Goal: Communication & Community: Answer question/provide support

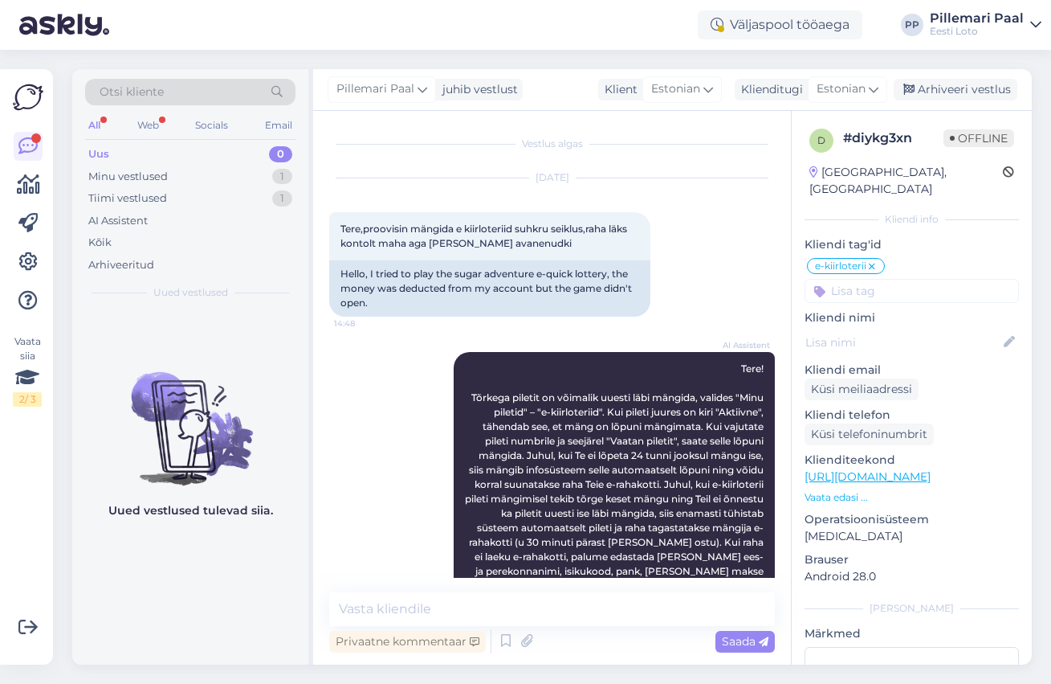
scroll to position [388, 0]
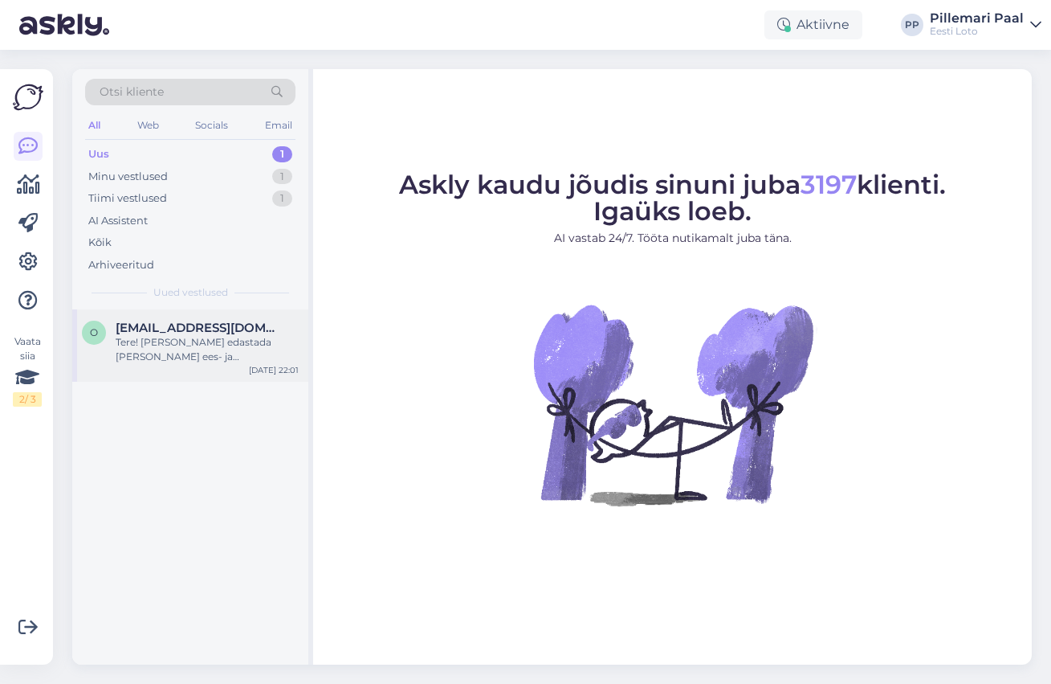
click at [169, 332] on span "[EMAIL_ADDRESS][DOMAIN_NAME]" at bounding box center [199, 328] width 167 height 14
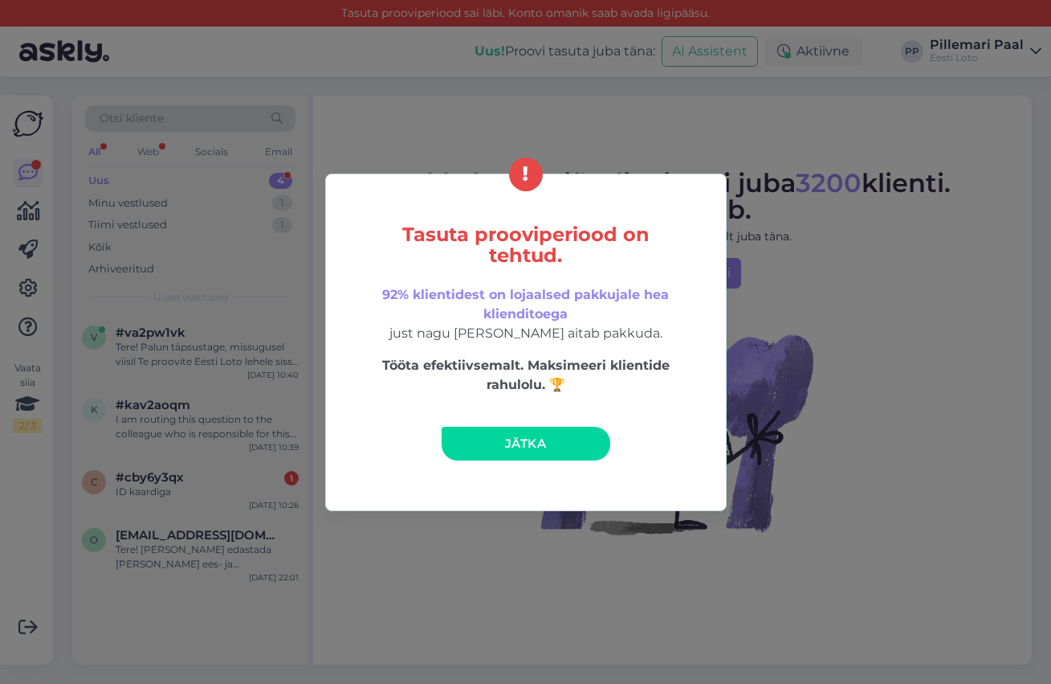
click at [498, 431] on link "Jätka" at bounding box center [526, 444] width 169 height 34
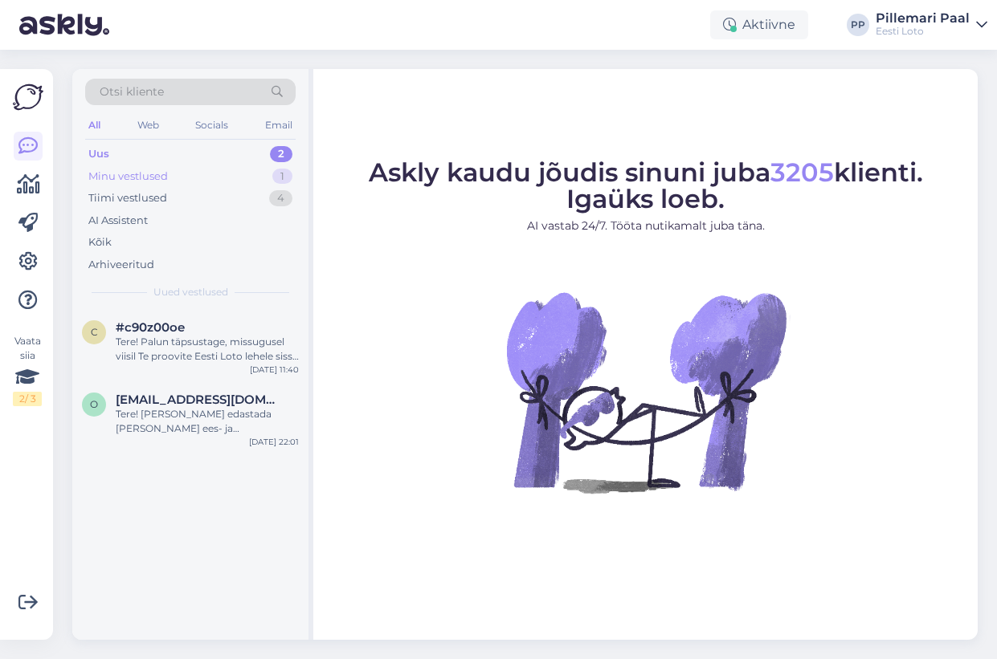
click at [169, 171] on div "Minu vestlused 1" at bounding box center [190, 176] width 210 height 22
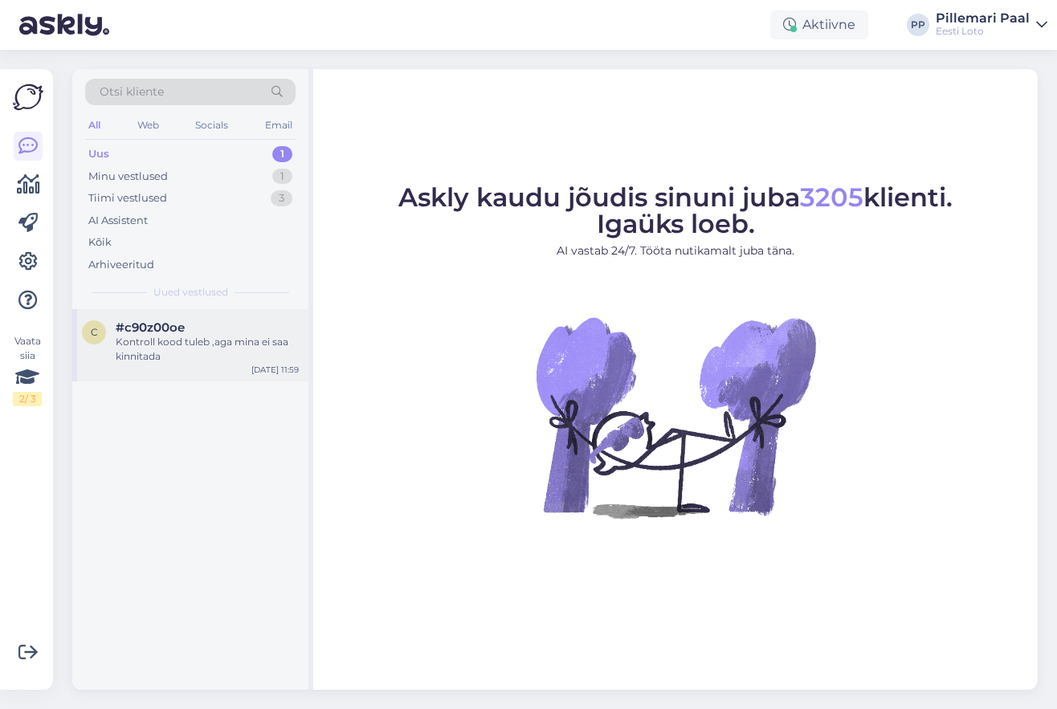
click at [212, 335] on div "Kontroll kood tuleb ,aga mina ei saa kinnitada" at bounding box center [207, 349] width 183 height 29
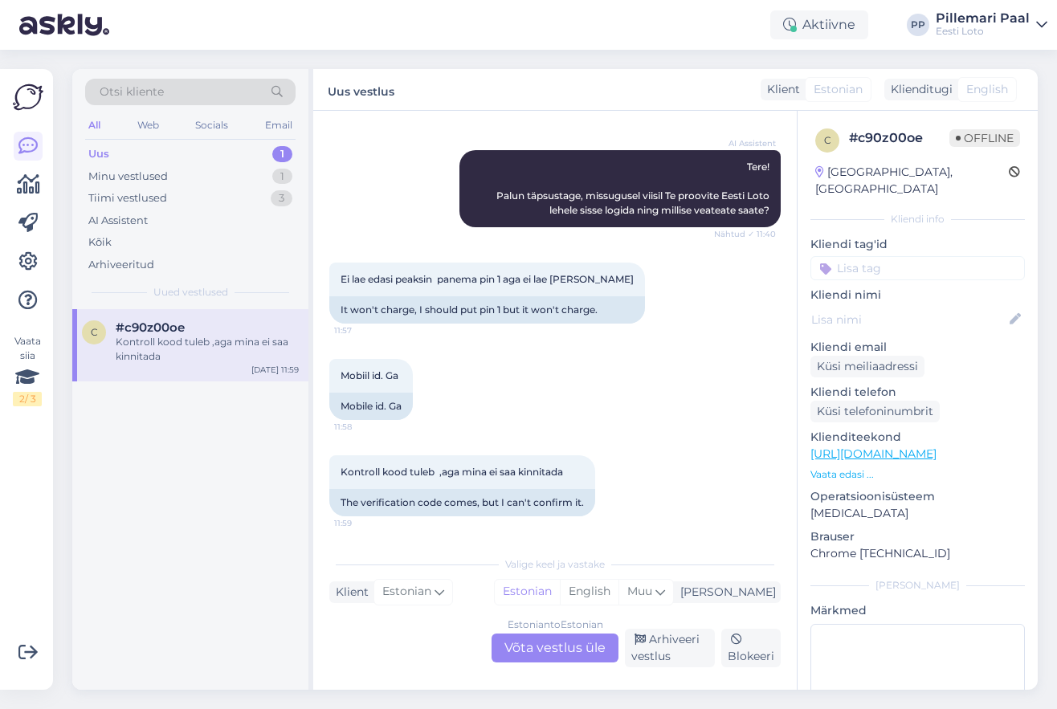
scroll to position [188, 0]
click at [548, 647] on div "Estonian to Estonian Võta vestlus üle" at bounding box center [555, 648] width 127 height 29
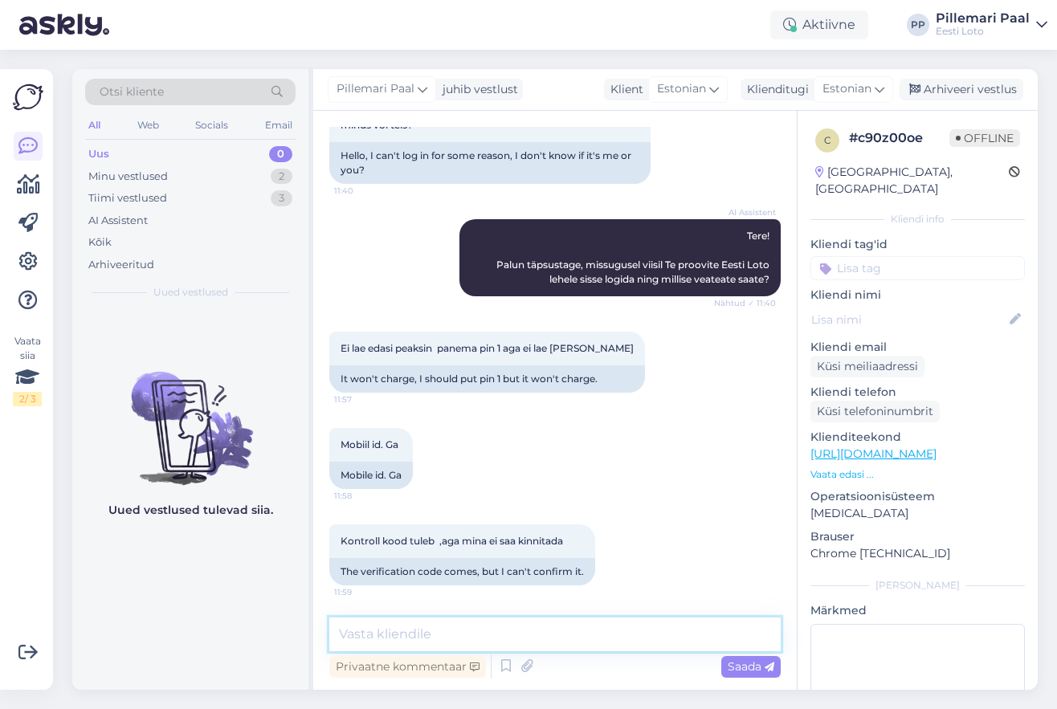
click at [451, 629] on textarea at bounding box center [554, 635] width 451 height 34
paste textarea "Soovitame kustutada veebilehitseja vahemälu ja kasutada võimaluse korral erinev…"
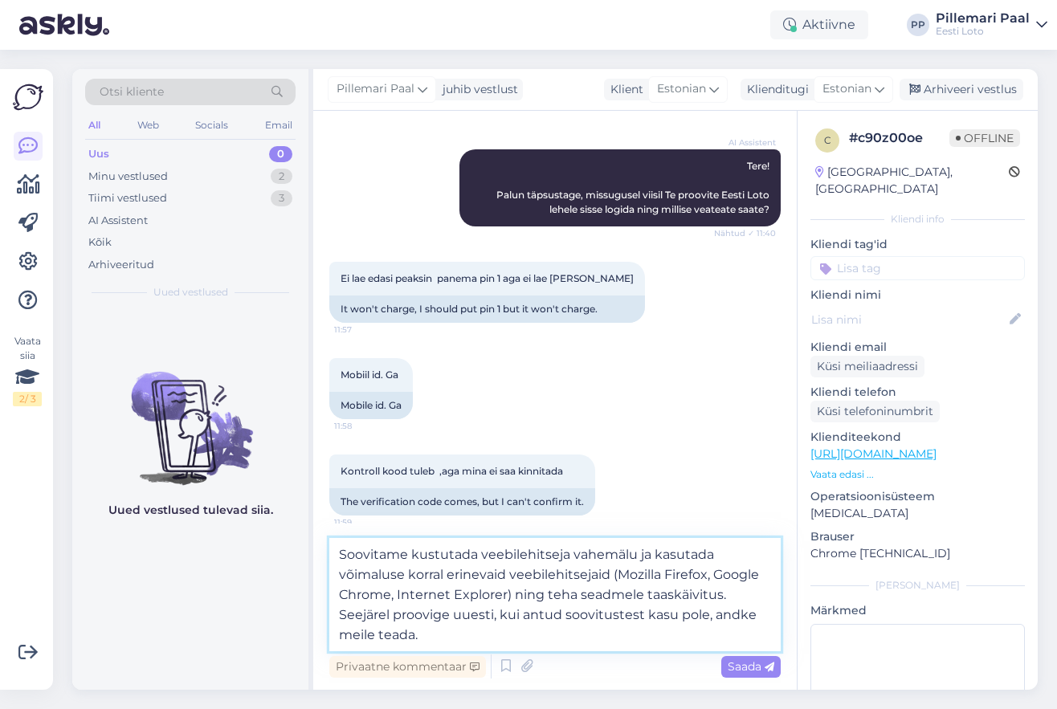
scroll to position [198, 0]
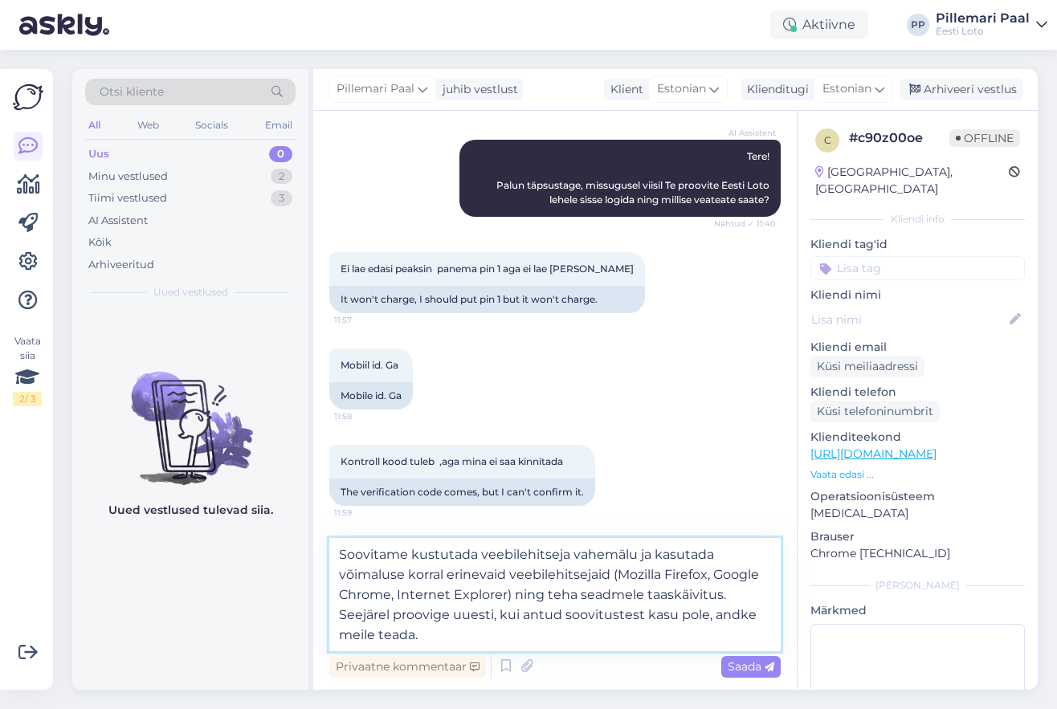
click at [656, 617] on textarea "Soovitame kustutada veebilehitseja vahemälu ja kasutada võimaluse korral erinev…" at bounding box center [554, 594] width 451 height 113
click at [672, 616] on textarea "Soovitame kustutada veebilehitseja vahemälu ja kasutada võimaluse korral erinev…" at bounding box center [554, 594] width 451 height 113
click at [556, 633] on textarea "Soovitame kustutada veebilehitseja vahemälu ja kasutada võimaluse korral erinev…" at bounding box center [554, 594] width 451 height 113
type textarea "Soovitame kustutada veebilehitseja vahemälu ja kasutada võimaluse korral erinev…"
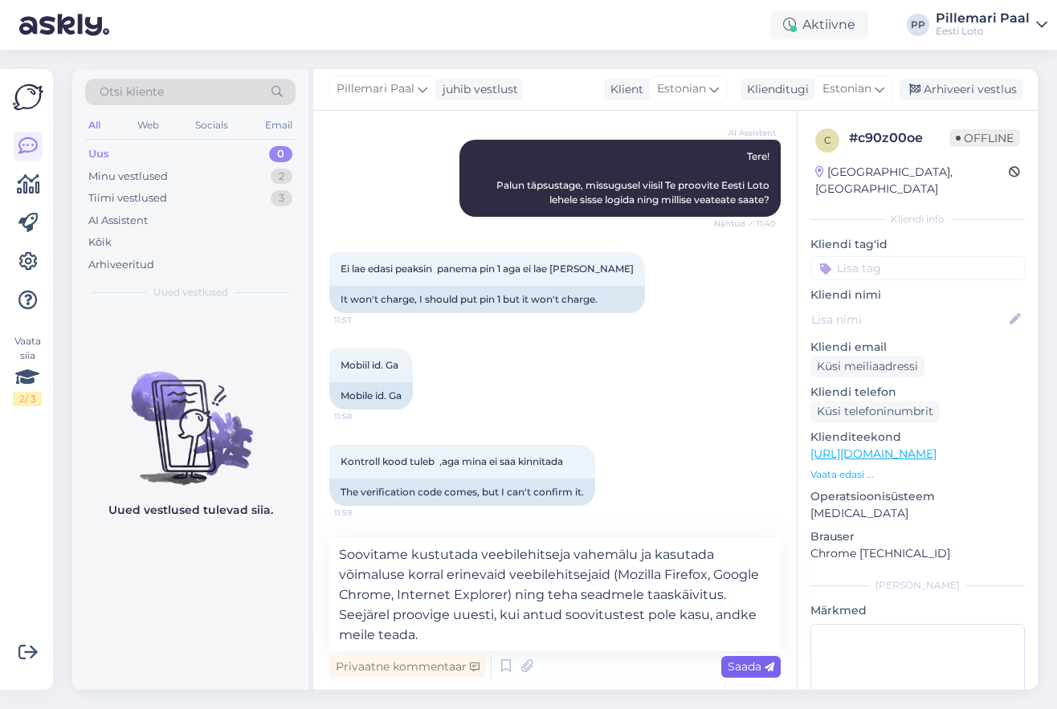
click at [741, 661] on span "Saada" at bounding box center [751, 666] width 47 height 14
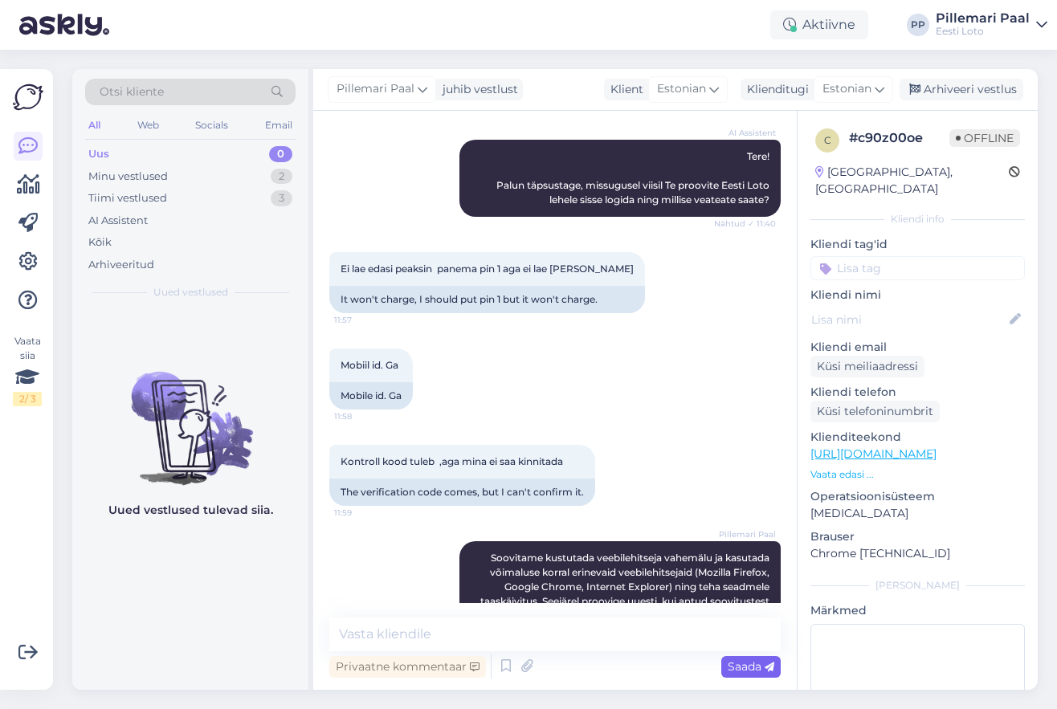
scroll to position [245, 0]
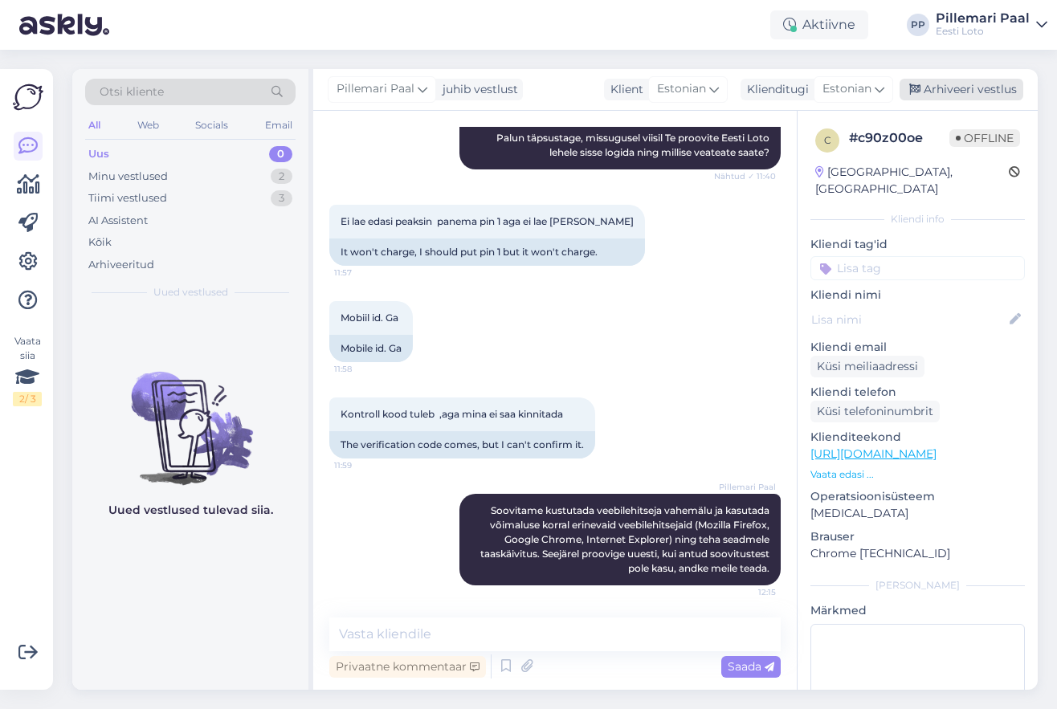
click at [979, 96] on div "Arhiveeri vestlus" at bounding box center [962, 90] width 124 height 22
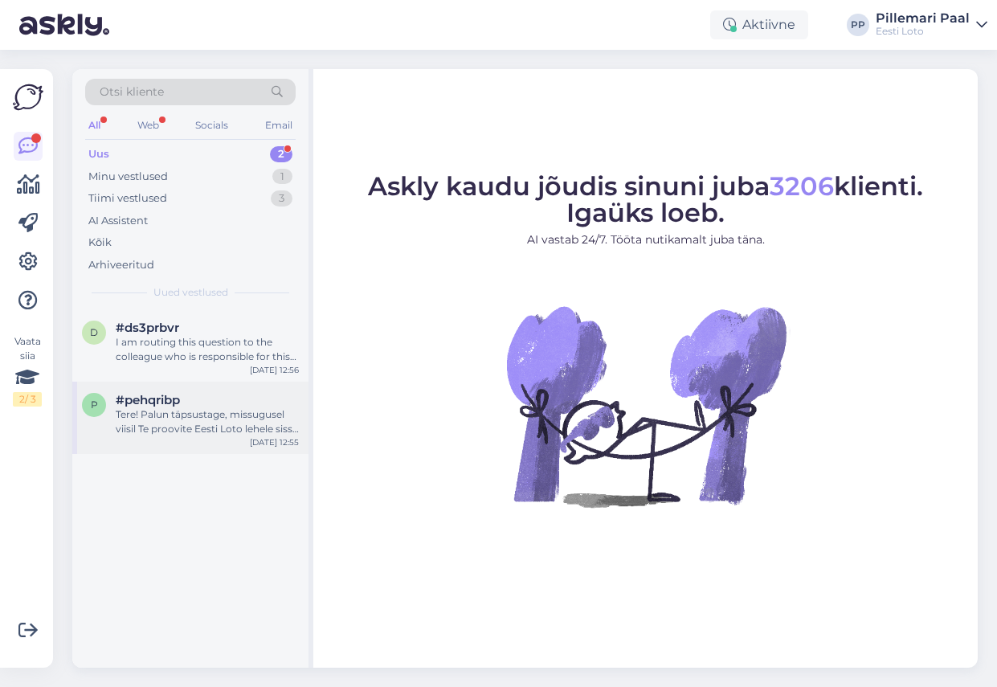
click at [171, 431] on div "Tere! Palun täpsustage, missugusel viisil Te proovite Eesti Loto lehele sisse l…" at bounding box center [207, 421] width 183 height 29
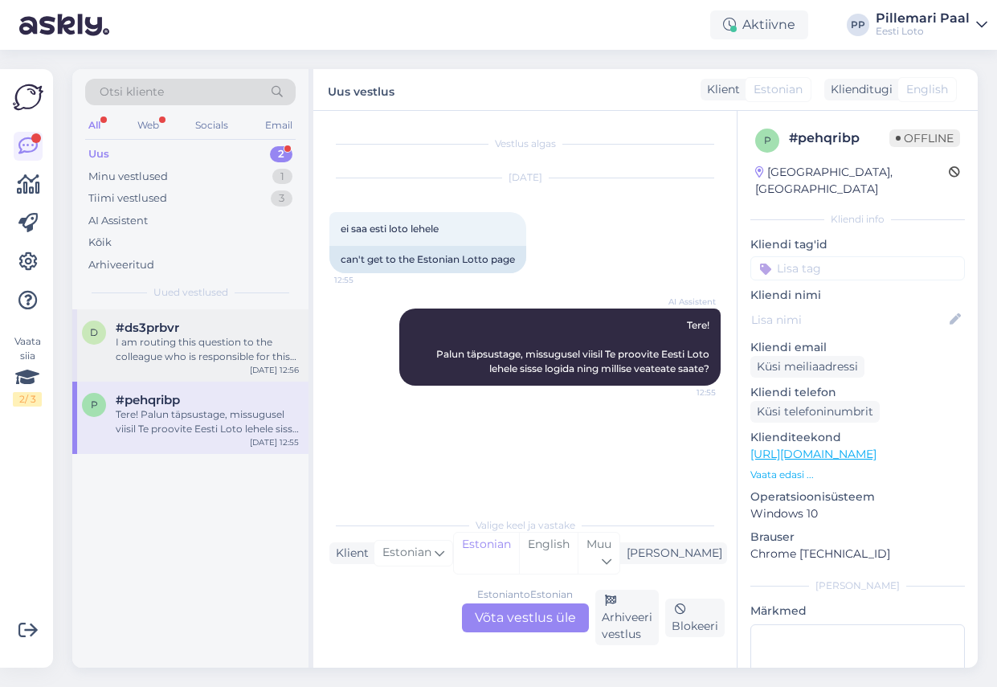
click at [176, 352] on div "I am routing this question to the colleague who is responsible for this topic. …" at bounding box center [207, 349] width 183 height 29
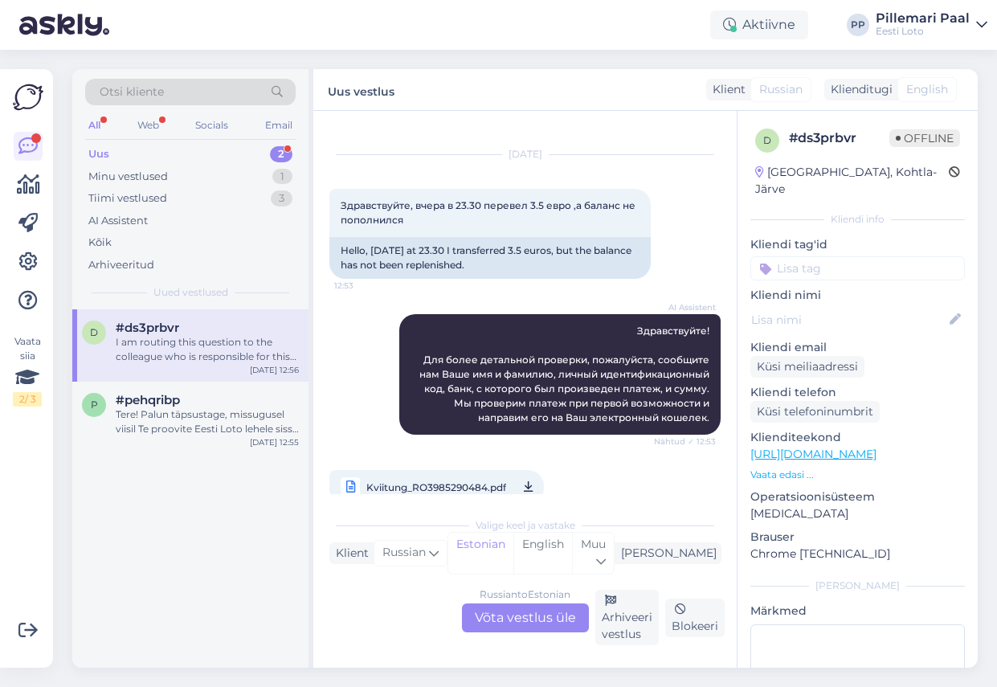
scroll to position [220, 0]
